Goal: Task Accomplishment & Management: Manage account settings

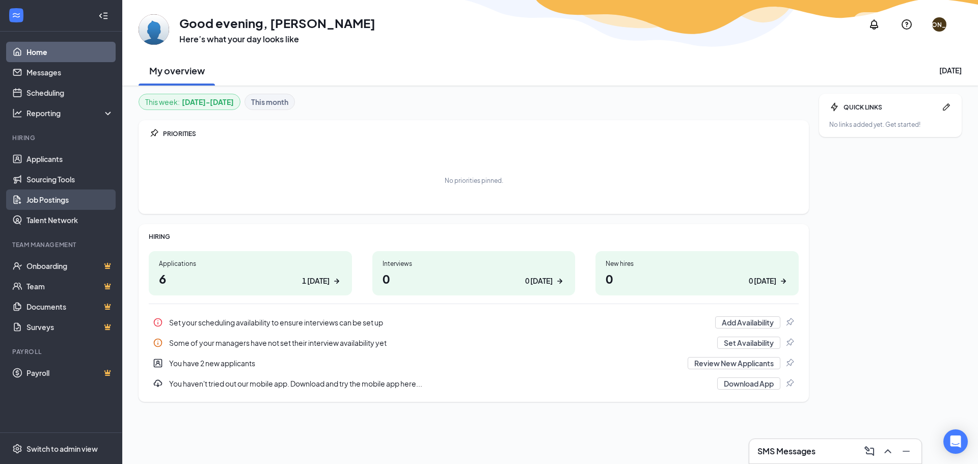
click at [57, 198] on link "Job Postings" at bounding box center [69, 200] width 87 height 20
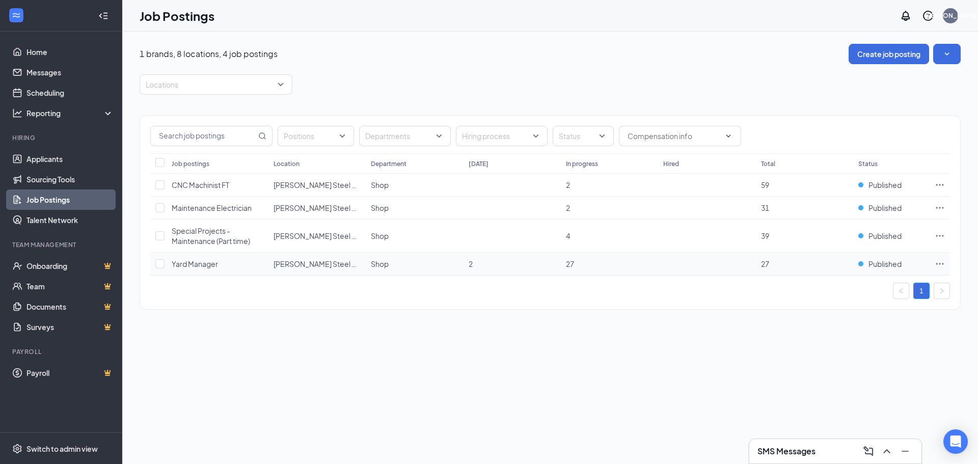
click at [941, 261] on icon "Ellipses" at bounding box center [940, 264] width 10 height 10
click at [827, 374] on span "View applicants" at bounding box center [827, 374] width 52 height 9
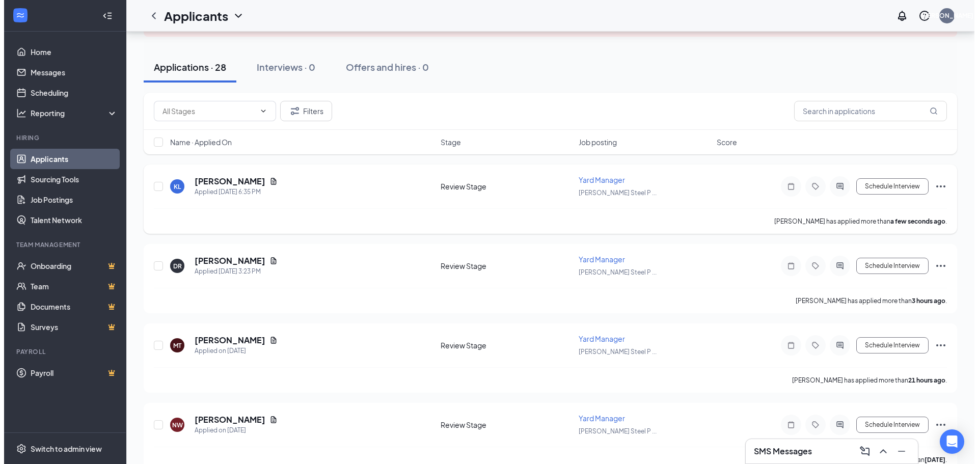
scroll to position [153, 0]
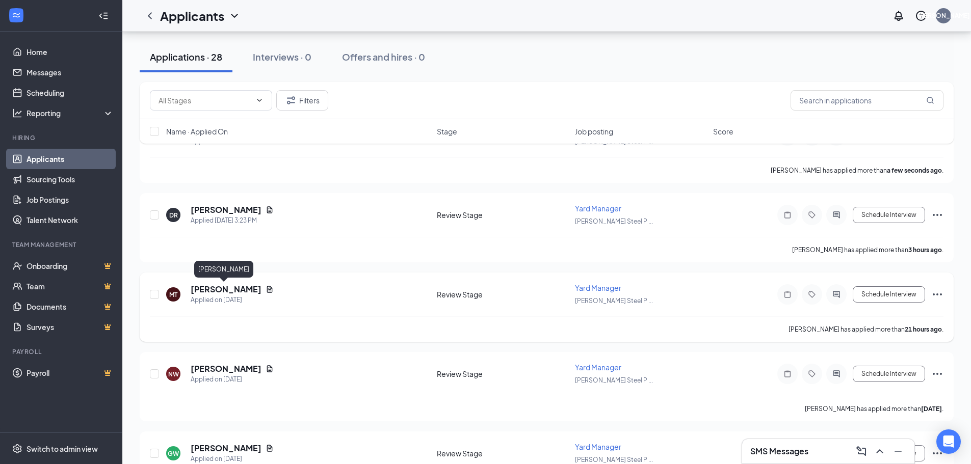
click at [230, 290] on h5 "Miller Taggart" at bounding box center [226, 289] width 71 height 11
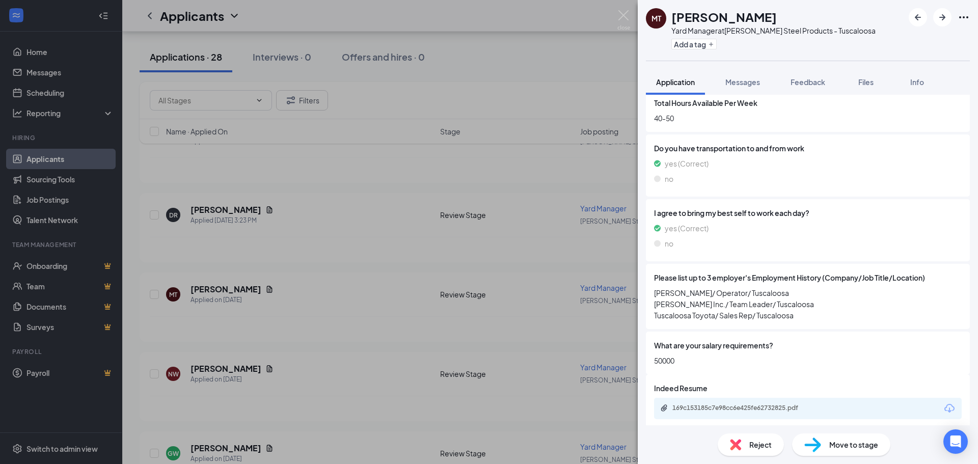
scroll to position [450, 0]
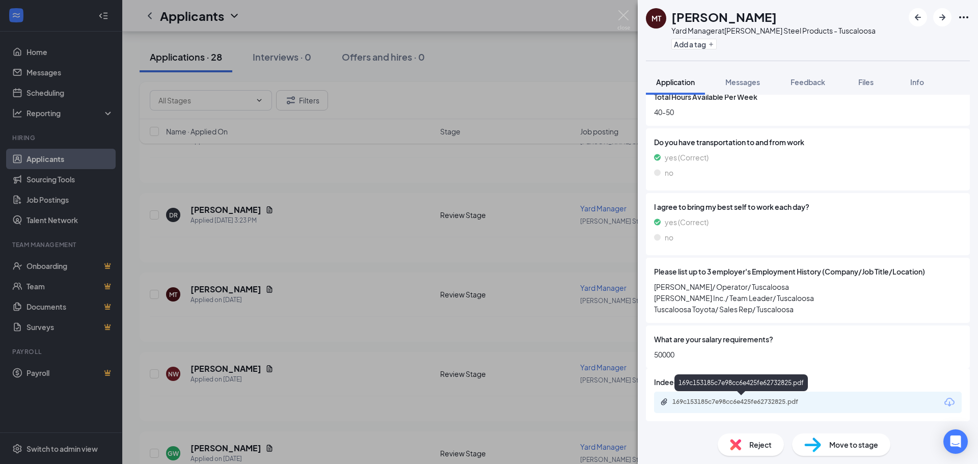
click at [729, 400] on div "169c153185c7e98cc6e425fe62732825.pdf" at bounding box center [744, 402] width 143 height 8
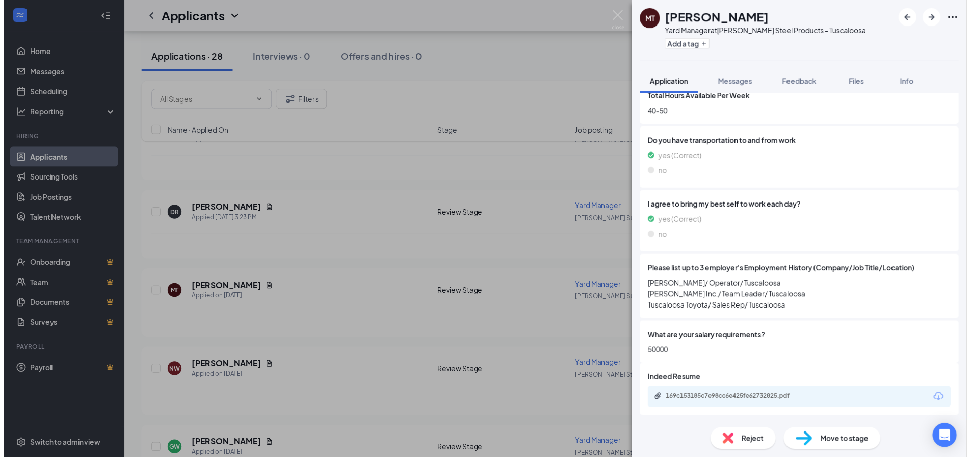
scroll to position [447, 0]
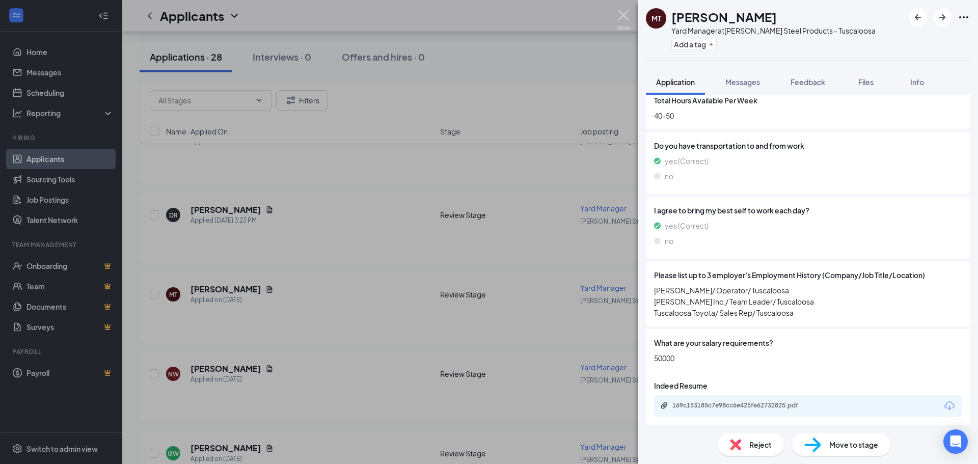
click at [621, 13] on img at bounding box center [624, 20] width 13 height 20
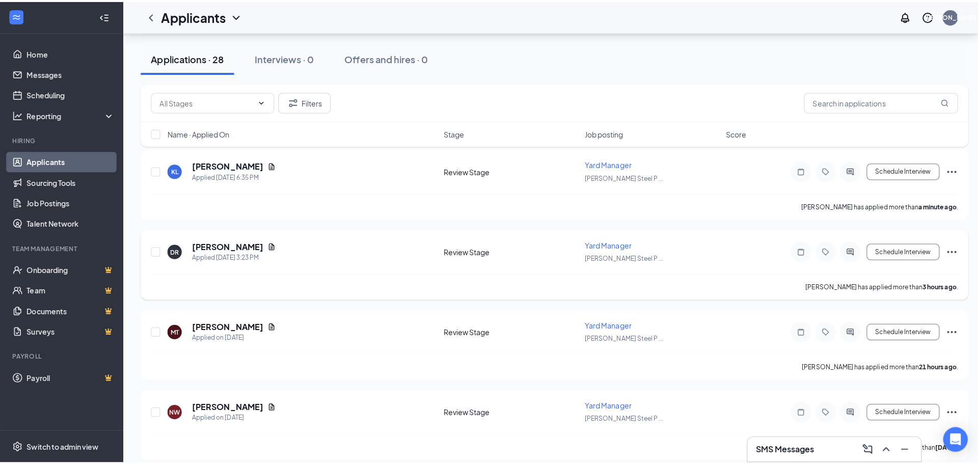
scroll to position [102, 0]
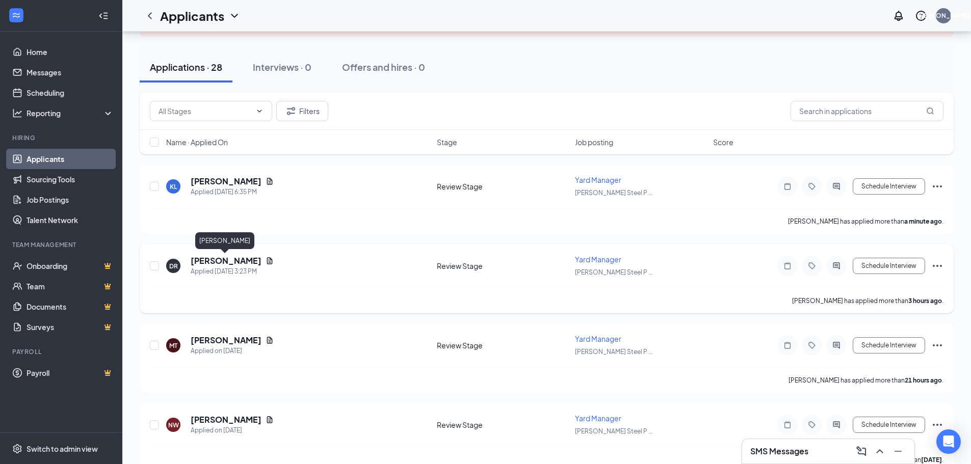
click at [243, 260] on h5 "Dennis Robinson" at bounding box center [226, 260] width 71 height 11
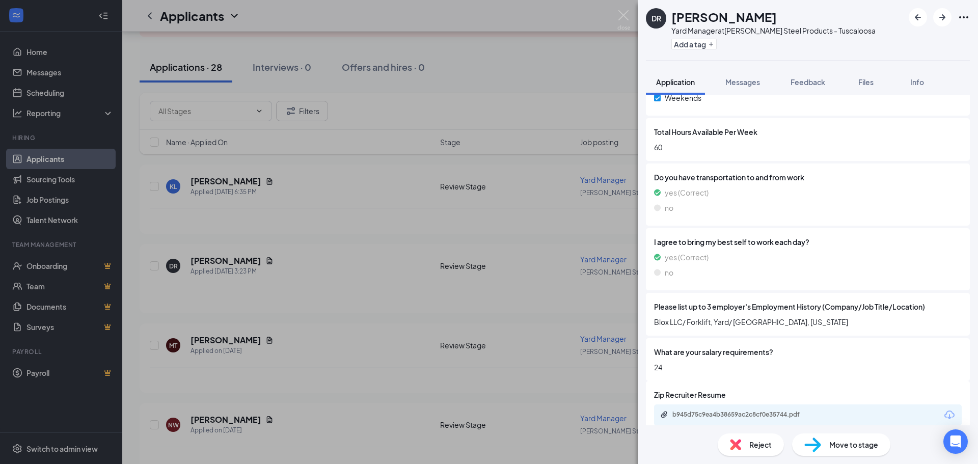
scroll to position [428, 0]
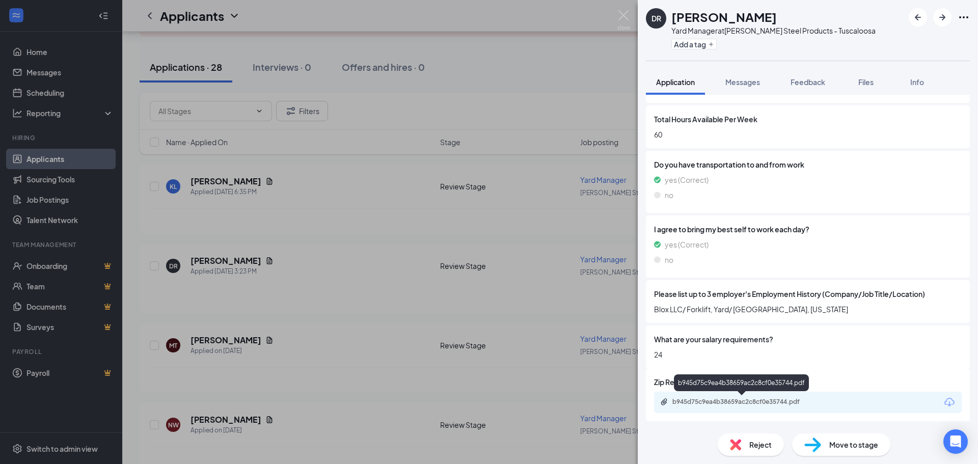
click at [751, 401] on div "b945d75c9ea4b38659ac2c8cf0e35744.pdf" at bounding box center [744, 402] width 143 height 8
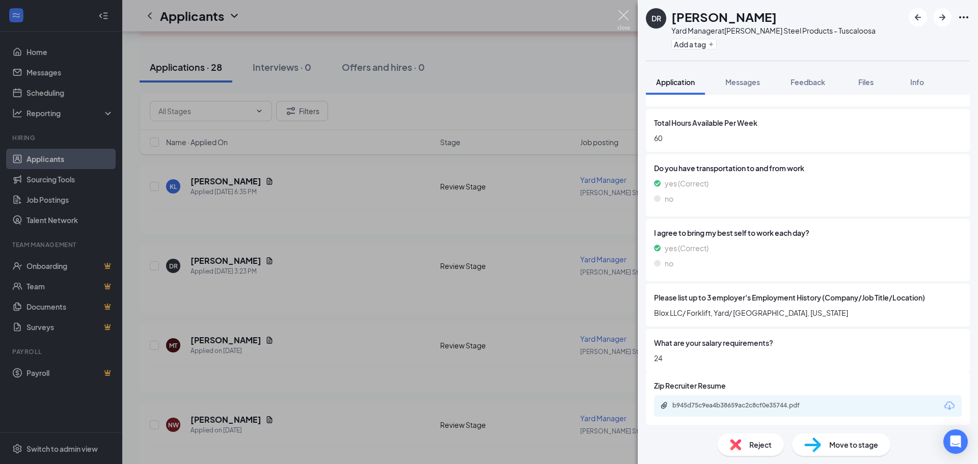
click at [624, 16] on img at bounding box center [624, 20] width 13 height 20
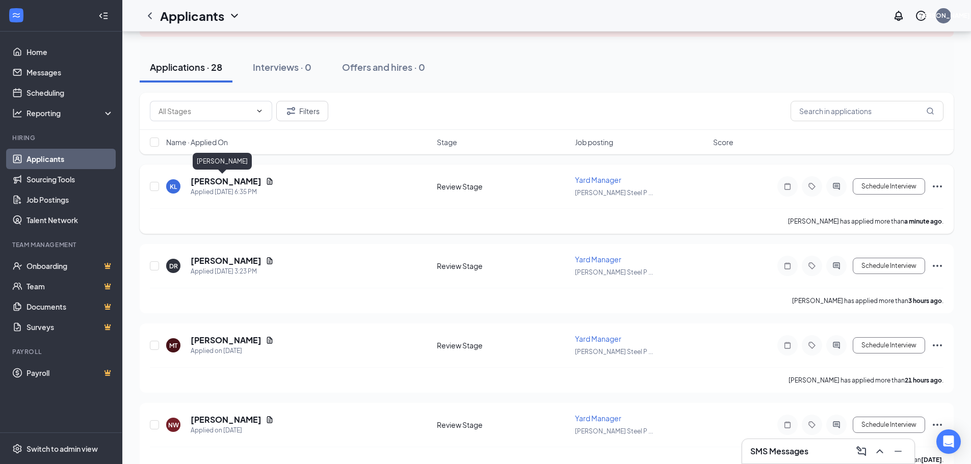
click at [226, 183] on h5 "Kevon Long" at bounding box center [226, 181] width 71 height 11
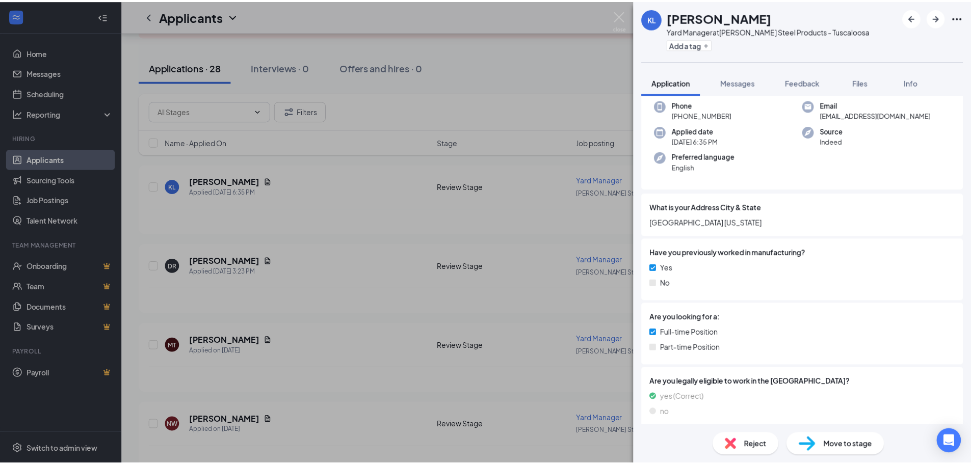
scroll to position [37, 0]
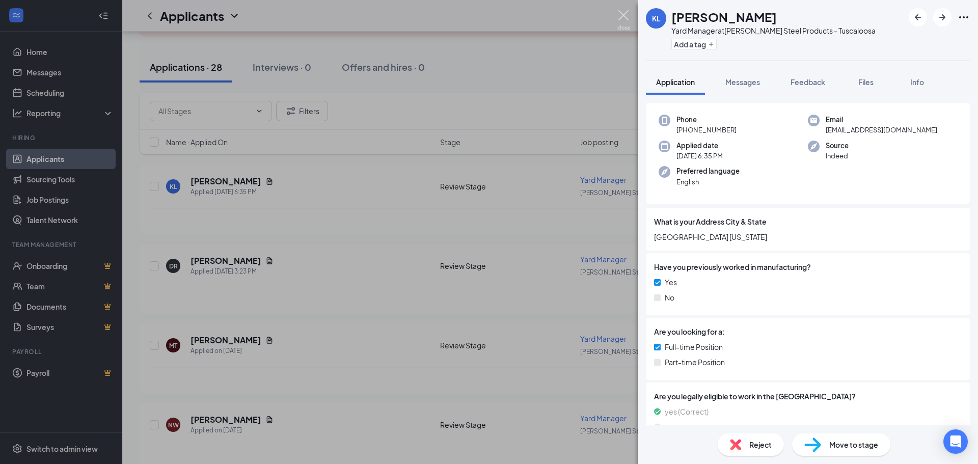
click at [622, 11] on img at bounding box center [624, 20] width 13 height 20
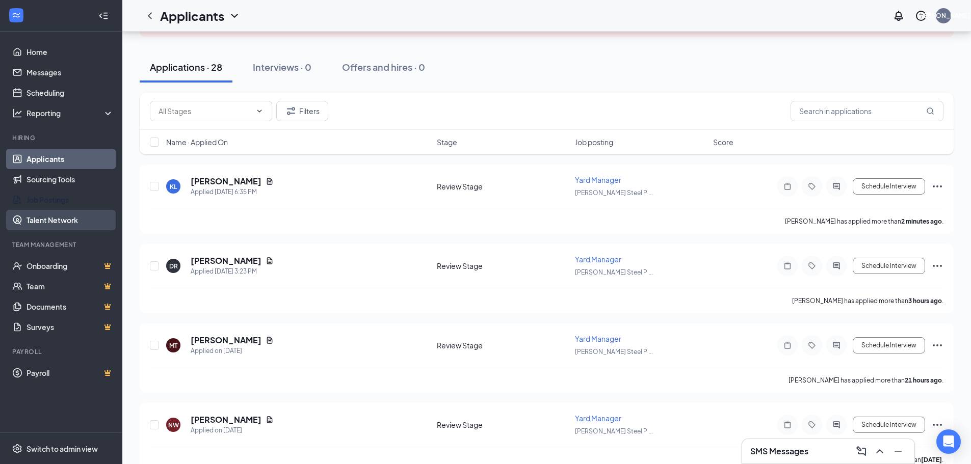
drag, startPoint x: 53, startPoint y: 195, endPoint x: 110, endPoint y: 214, distance: 59.5
click at [53, 195] on link "Job Postings" at bounding box center [69, 200] width 87 height 20
